Goal: Find specific page/section: Locate item on page

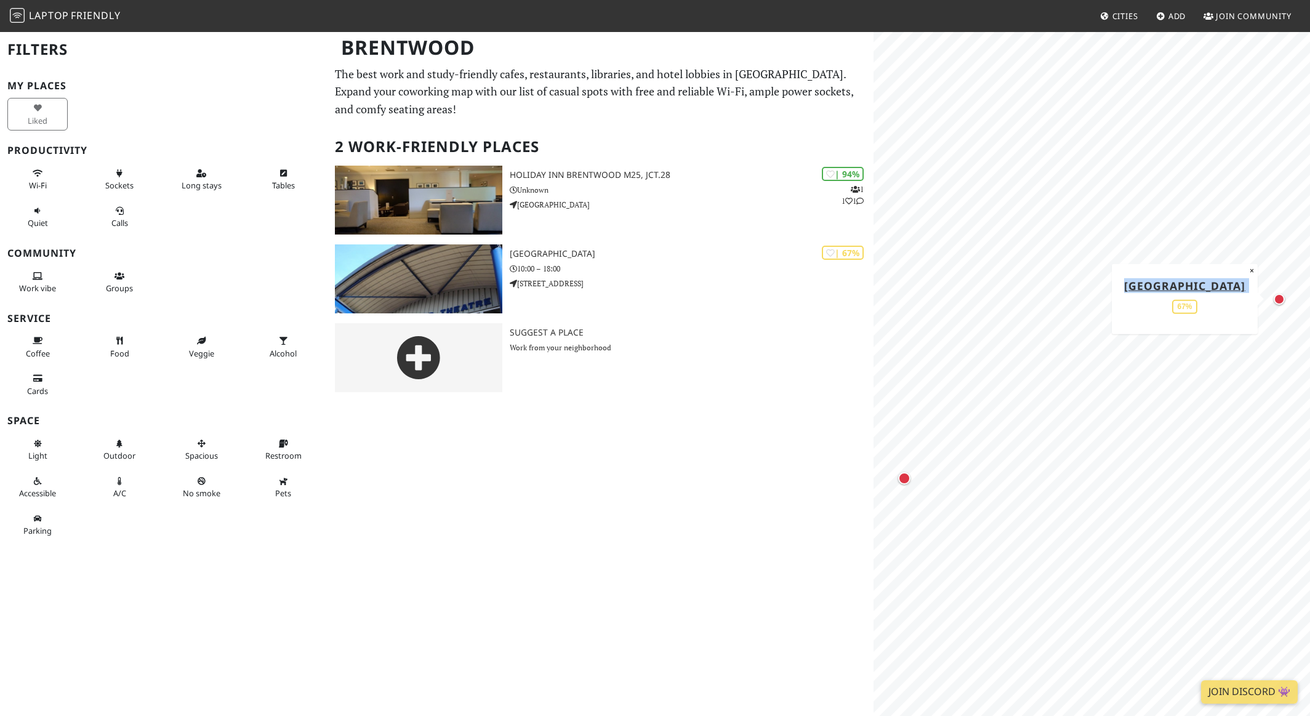
drag, startPoint x: 1226, startPoint y: 300, endPoint x: 1150, endPoint y: 264, distance: 84.5
click at [1150, 264] on div "Brentwood Theatre Cafe 67% ×" at bounding box center [1185, 298] width 146 height 70
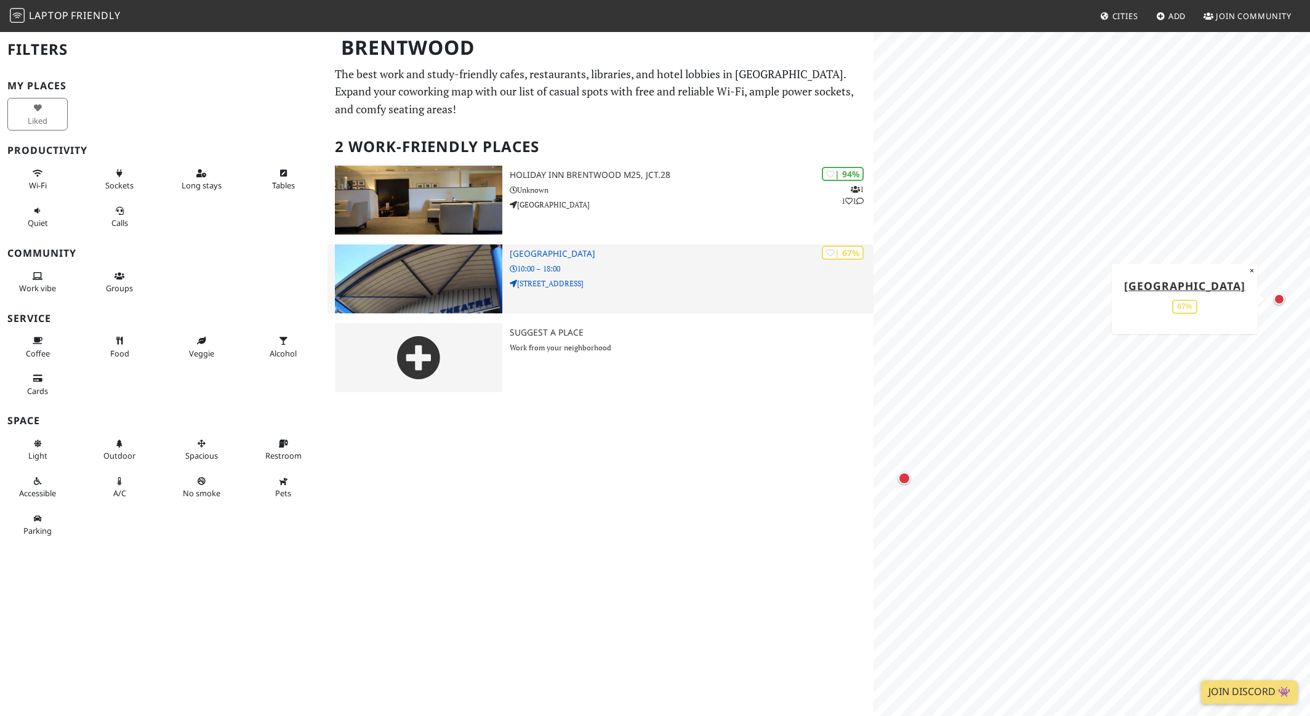
click at [523, 255] on h3 "[GEOGRAPHIC_DATA]" at bounding box center [692, 254] width 364 height 10
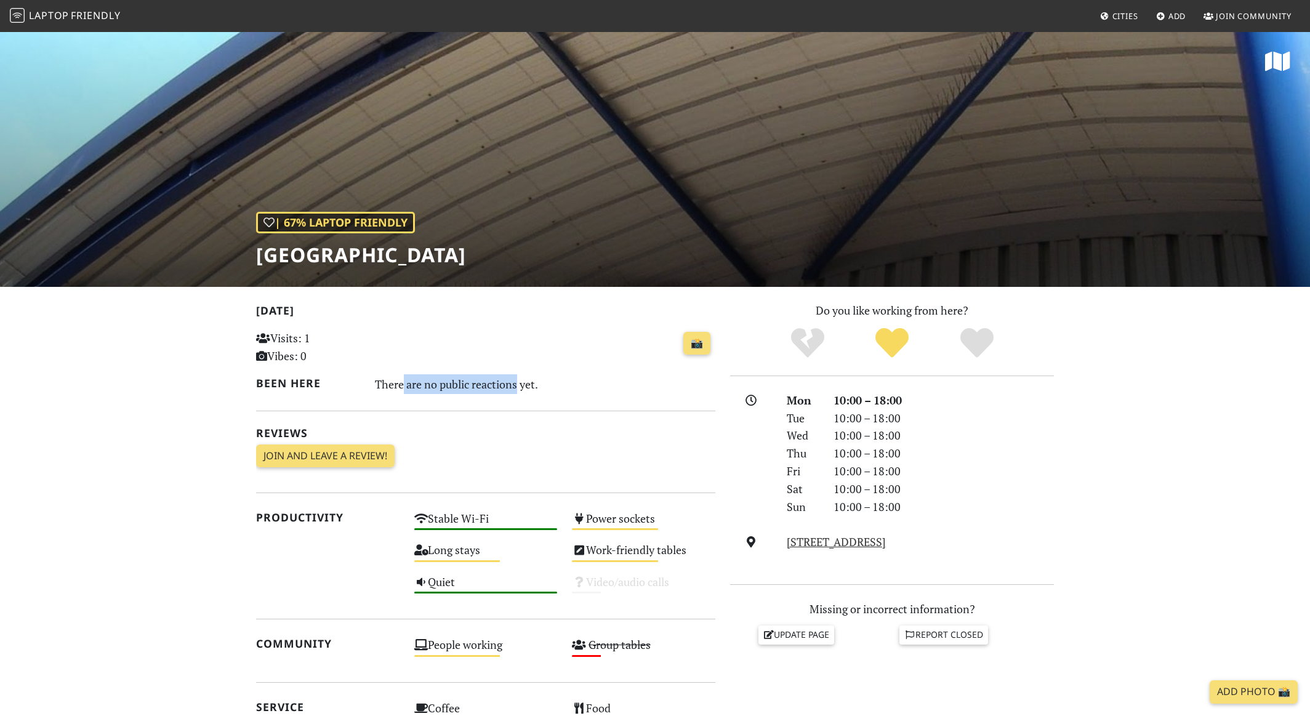
drag, startPoint x: 396, startPoint y: 385, endPoint x: 513, endPoint y: 379, distance: 117.1
click at [513, 379] on div "There are no public reactions yet." at bounding box center [545, 384] width 341 height 20
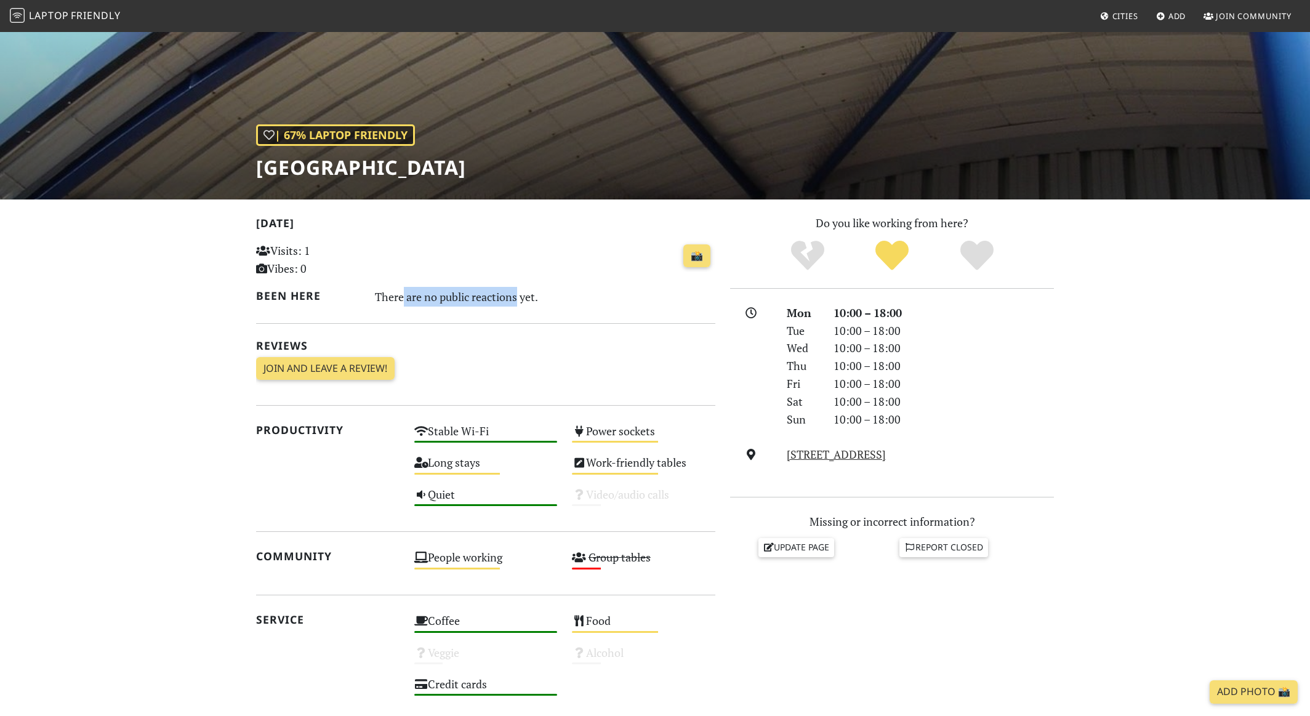
scroll to position [88, 0]
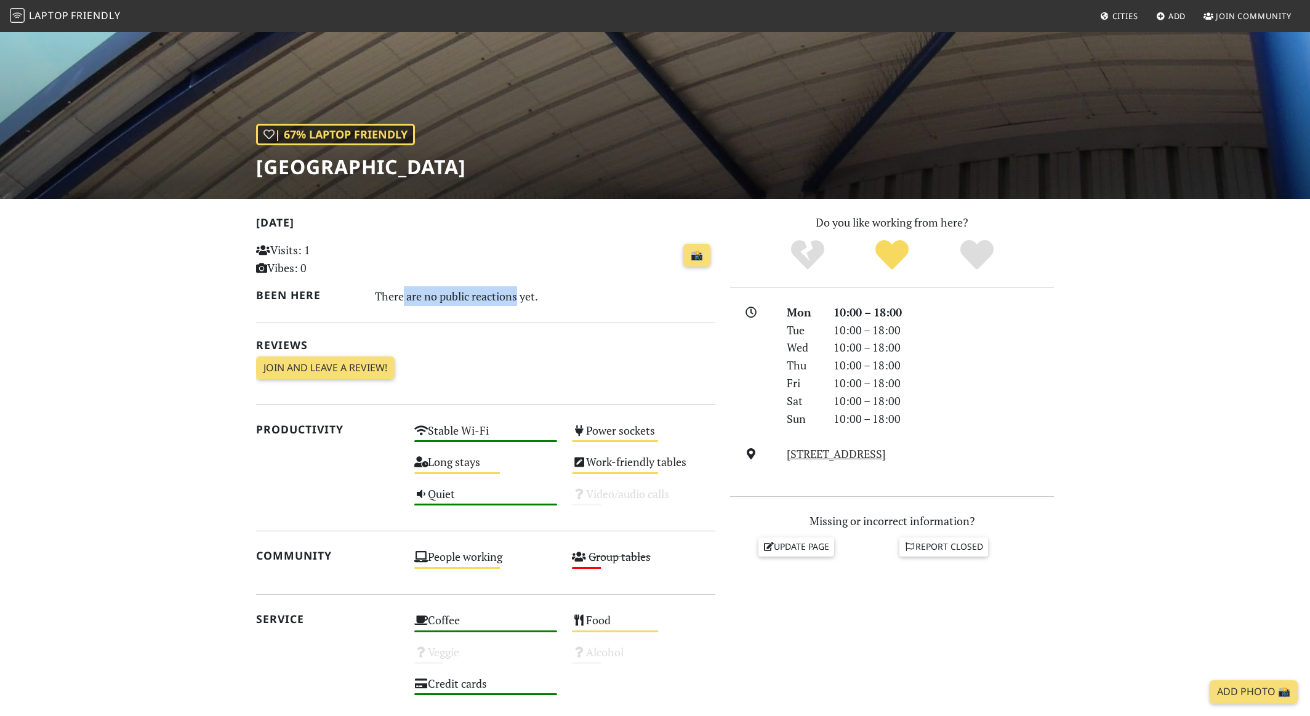
drag, startPoint x: 533, startPoint y: 162, endPoint x: 572, endPoint y: 167, distance: 39.8
click at [572, 167] on div "| 67% Laptop Friendly [GEOGRAPHIC_DATA]" at bounding box center [655, 71] width 1310 height 256
copy h1 "[GEOGRAPHIC_DATA]"
